Goal: Information Seeking & Learning: Learn about a topic

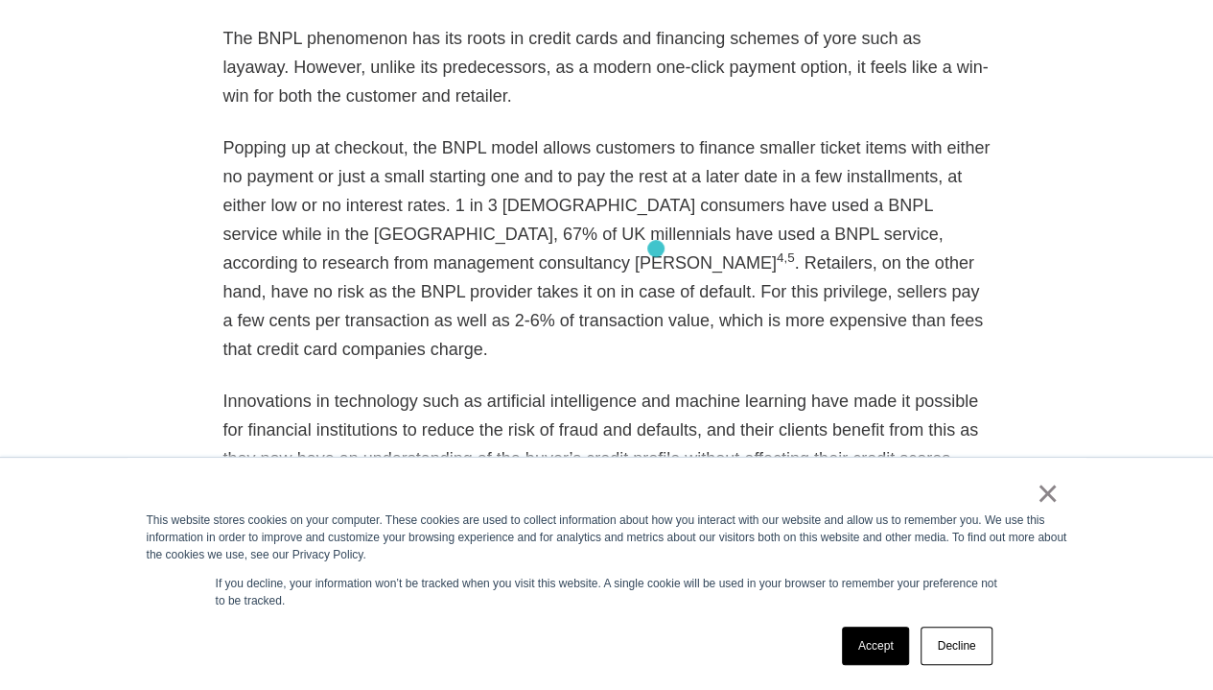
scroll to position [1896, 0]
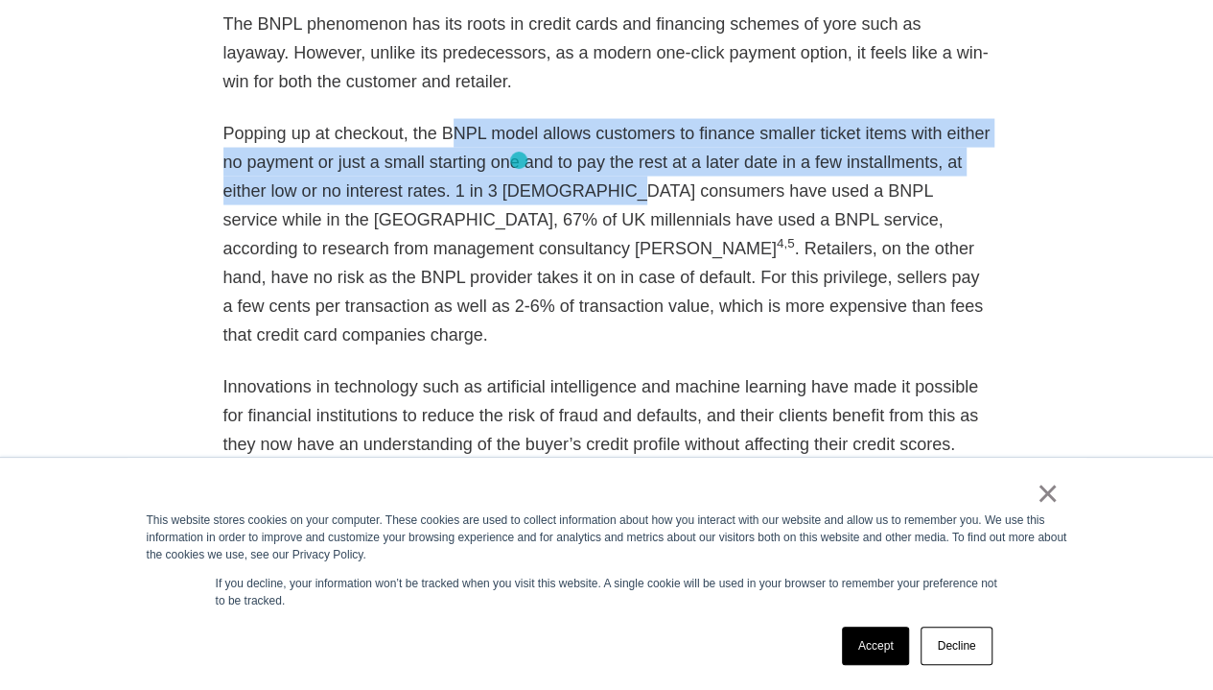
drag, startPoint x: 439, startPoint y: 94, endPoint x: 519, endPoint y: 160, distance: 103.5
click at [519, 160] on p "Popping up at checkout, the BNPL model allows customers to finance smaller tick…" at bounding box center [606, 234] width 767 height 230
click at [495, 150] on p "Popping up at checkout, the BNPL model allows customers to finance smaller tick…" at bounding box center [606, 234] width 767 height 230
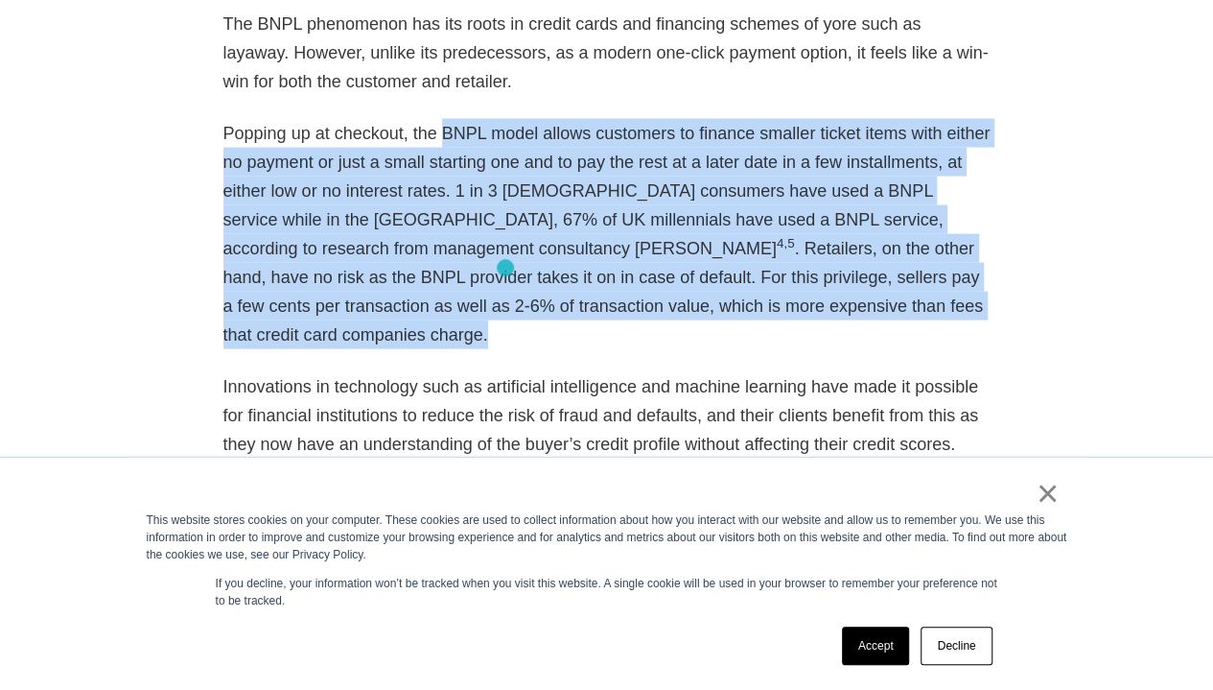
drag, startPoint x: 431, startPoint y: 88, endPoint x: 505, endPoint y: 268, distance: 194.3
click at [505, 268] on p "Popping up at checkout, the BNPL model allows customers to finance smaller tick…" at bounding box center [606, 234] width 767 height 230
copy p "BNPL model allows customers to finance smaller ticket items with either no paym…"
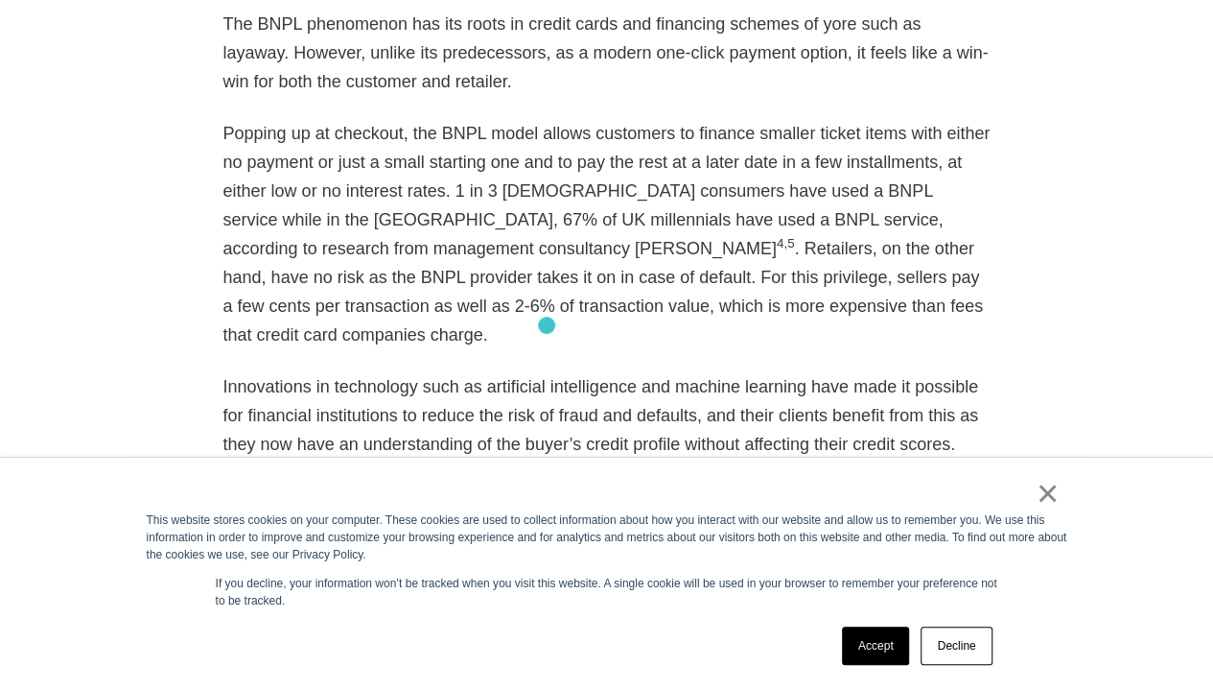
click at [547, 372] on p "Innovations in technology such as artificial intelligence and machine learning …" at bounding box center [606, 415] width 767 height 86
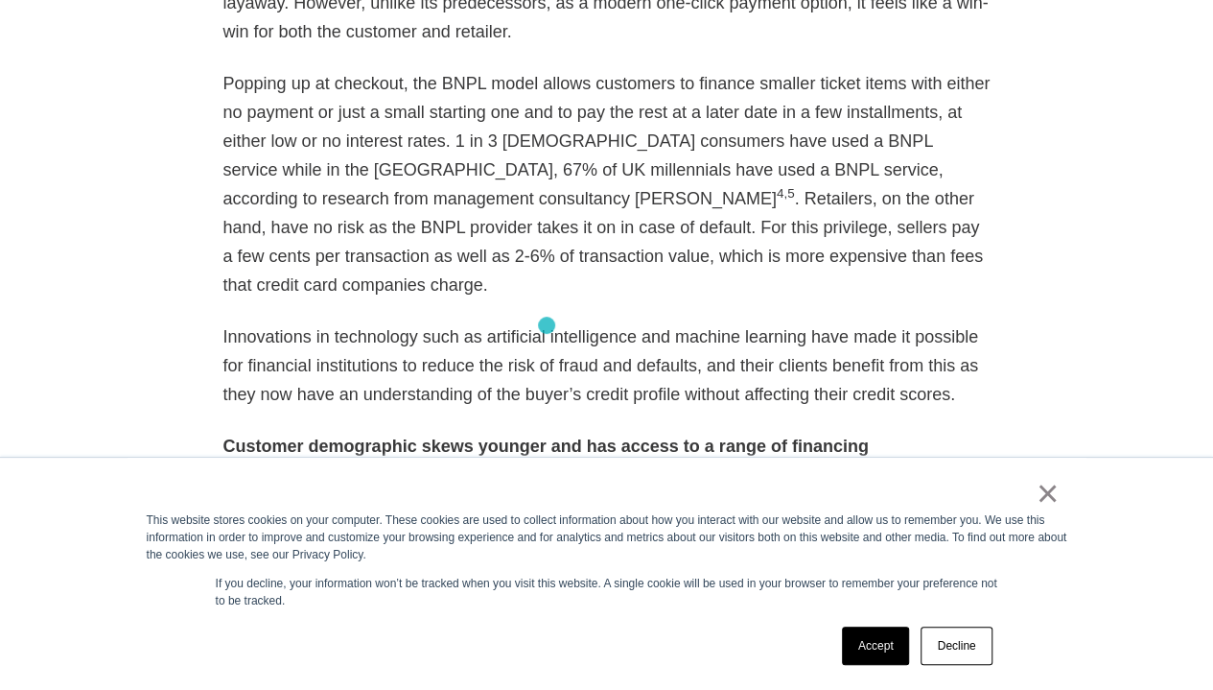
scroll to position [1947, 0]
click at [543, 321] on p "Innovations in technology such as artificial intelligence and machine learning …" at bounding box center [606, 364] width 767 height 86
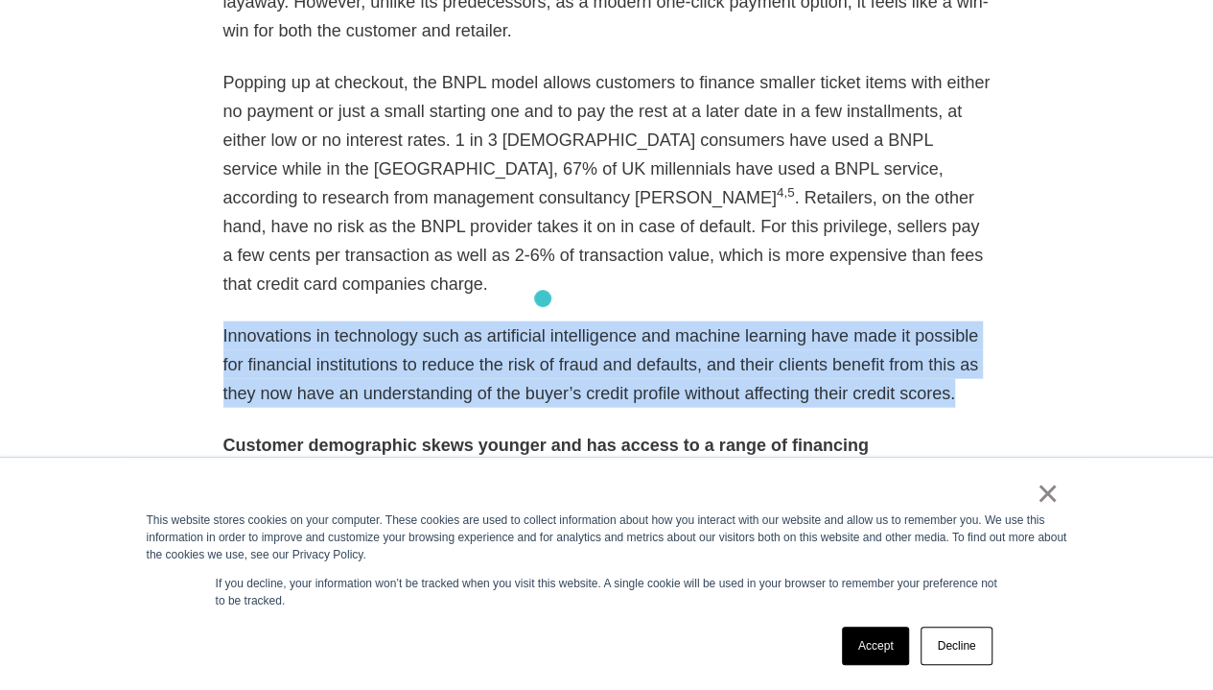
click at [543, 321] on p "Innovations in technology such as artificial intelligence and machine learning …" at bounding box center [606, 364] width 767 height 86
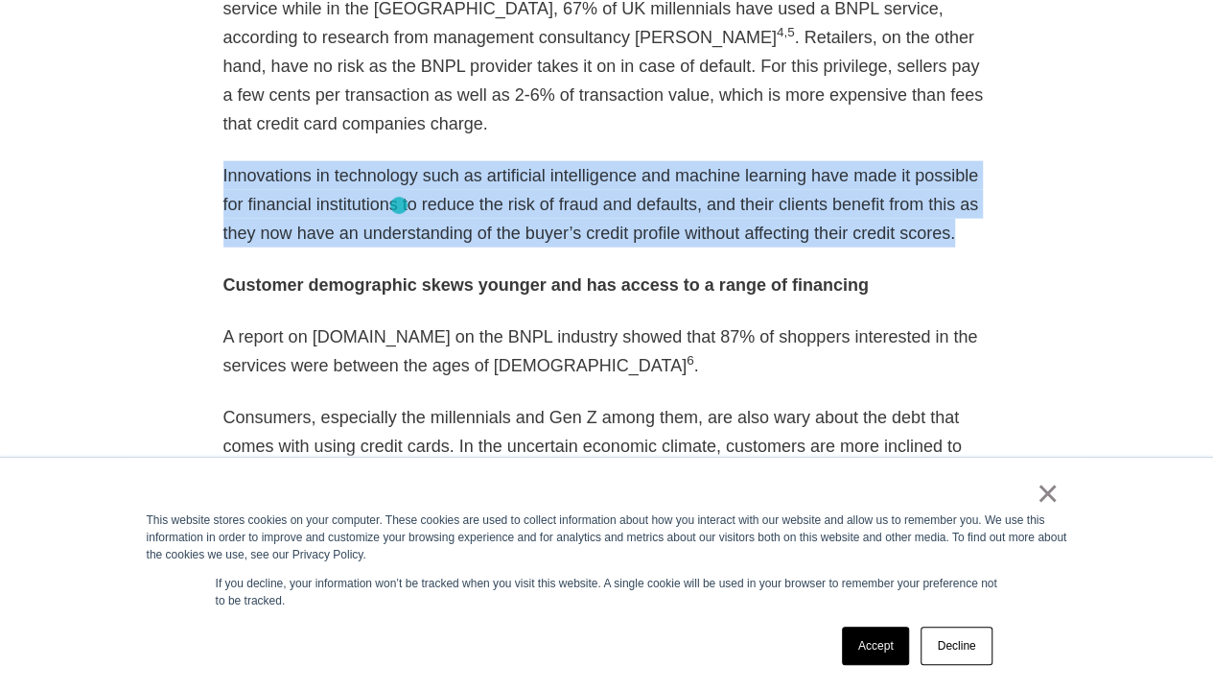
scroll to position [2109, 0]
